Goal: Task Accomplishment & Management: Use online tool/utility

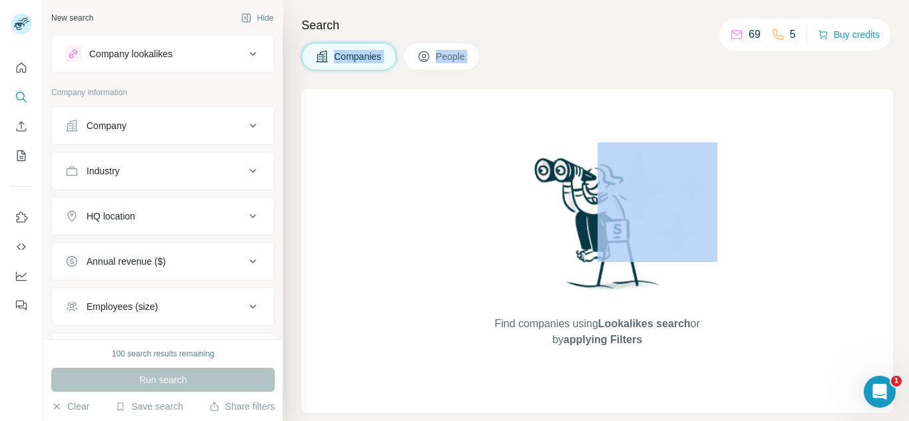
drag, startPoint x: 791, startPoint y: 12, endPoint x: 675, endPoint y: 245, distance: 260.1
click at [675, 245] on div "Search Companies People Find companies using Lookalikes search or by applying F…" at bounding box center [596, 210] width 626 height 421
click at [405, 160] on div "Find companies using Lookalikes search or by applying Filters" at bounding box center [597, 251] width 592 height 324
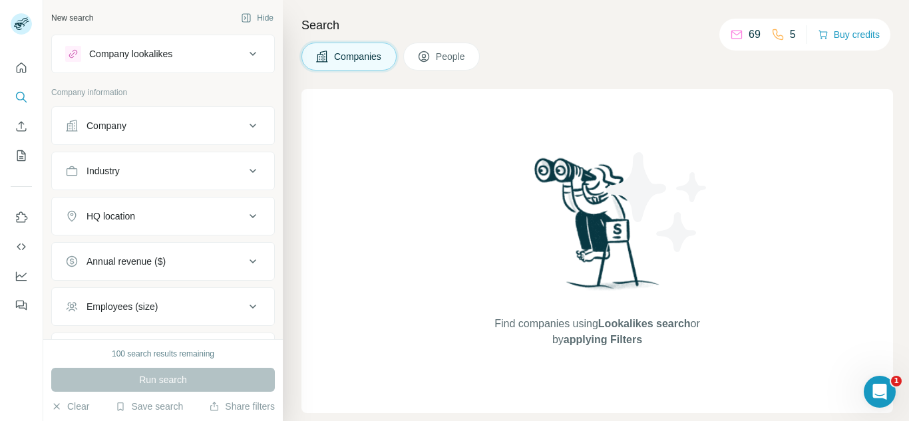
click at [170, 120] on div "Company" at bounding box center [155, 125] width 180 height 13
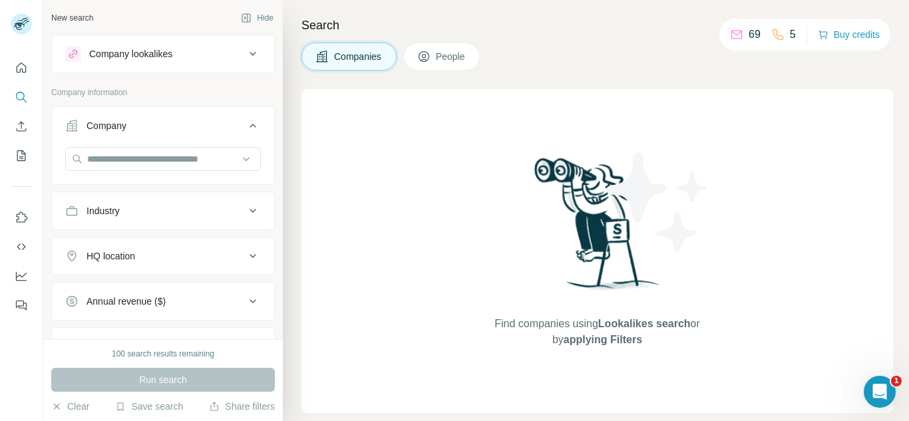
scroll to position [154, 0]
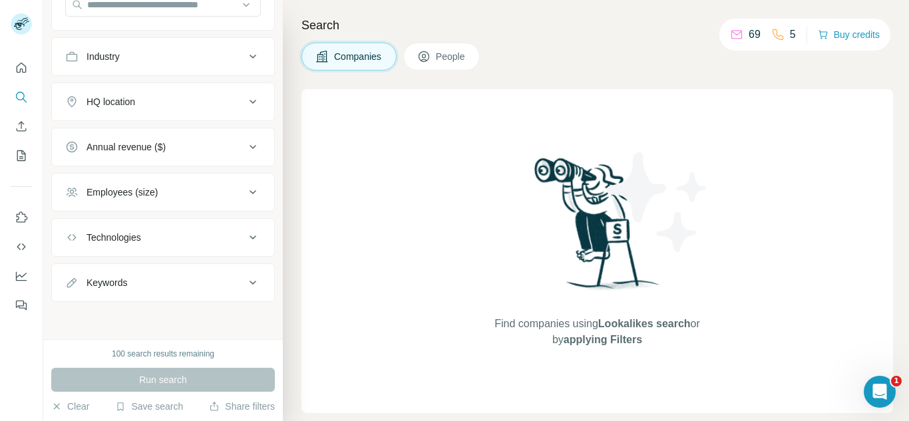
click at [134, 270] on button "Keywords" at bounding box center [163, 283] width 222 height 32
click at [19, 164] on button "My lists" at bounding box center [21, 156] width 21 height 24
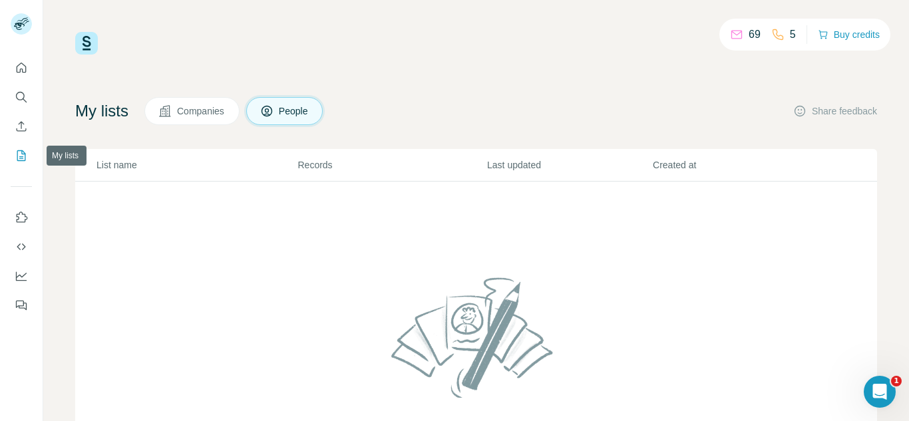
click at [19, 164] on button "My lists" at bounding box center [21, 156] width 21 height 24
click at [19, 69] on icon "Quick start" at bounding box center [21, 67] width 13 height 13
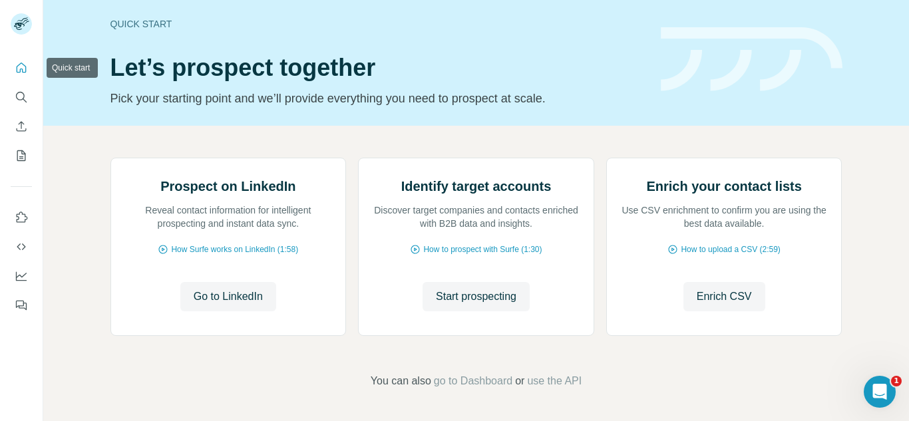
scroll to position [27, 0]
click at [21, 278] on icon "Dashboard" at bounding box center [21, 276] width 13 height 13
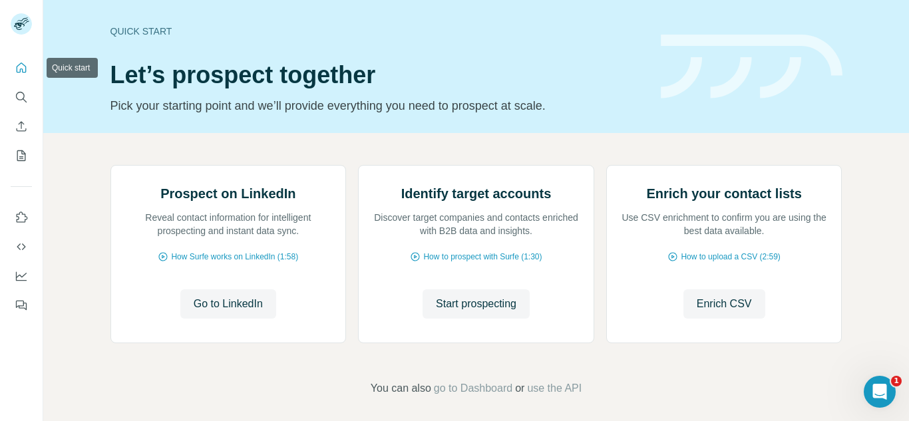
click at [25, 77] on button "Quick start" at bounding box center [21, 68] width 21 height 24
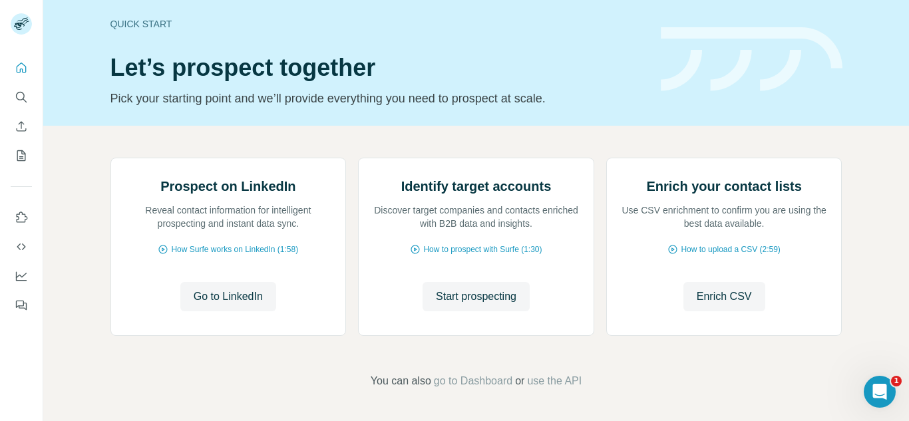
scroll to position [138, 0]
click at [483, 380] on span "go to Dashboard" at bounding box center [473, 381] width 79 height 16
click at [560, 384] on span "use the API" at bounding box center [554, 381] width 55 height 16
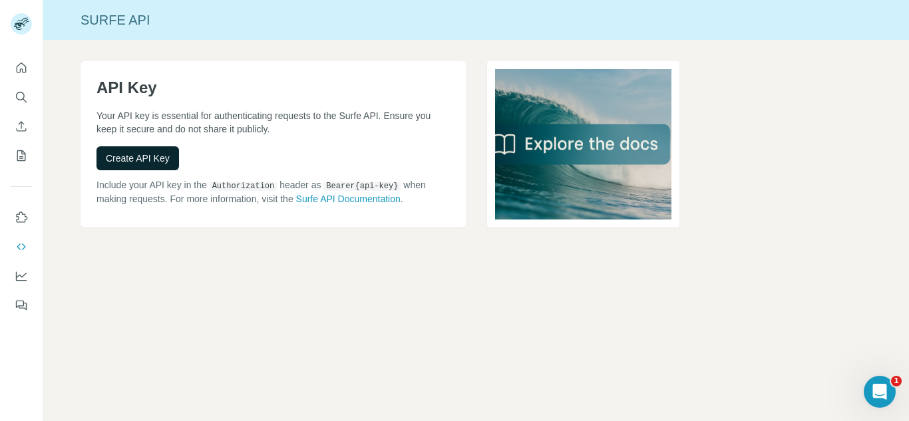
click at [169, 156] on span "Create API Key" at bounding box center [138, 158] width 64 height 13
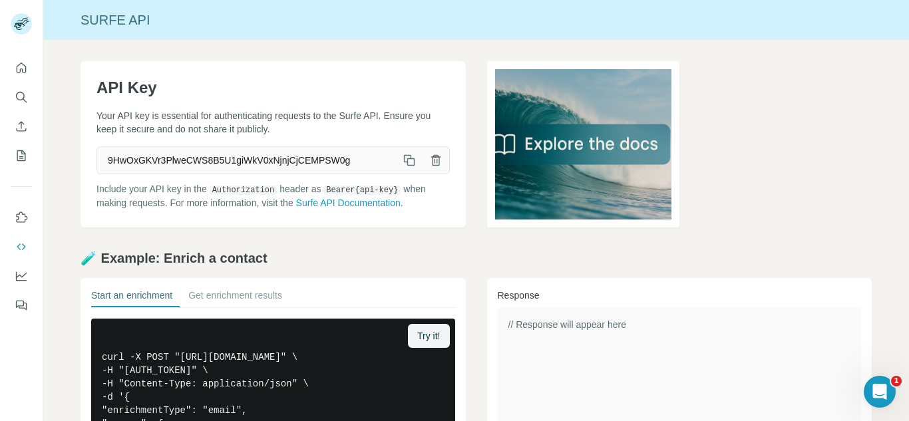
click at [405, 162] on icon "button" at bounding box center [409, 160] width 13 height 13
click at [27, 219] on icon "Use Surfe on LinkedIn" at bounding box center [22, 217] width 11 height 11
